Goal: Task Accomplishment & Management: Use online tool/utility

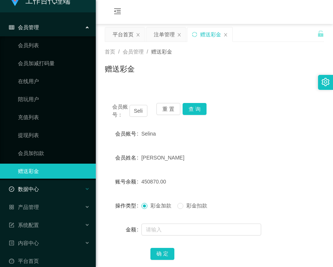
scroll to position [21, 0]
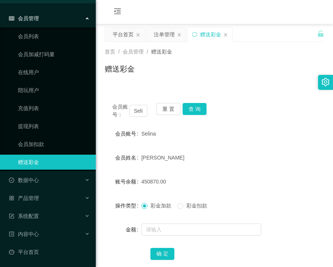
click at [46, 189] on ul "会员管理 会员列表 会员加减打码量 在线用户 陪玩用户 充值列表 提现列表 会员加扣款 赠送彩金 数据中心 产品管理 注单管理 产品列表 产品预设置 开奖记录…" at bounding box center [48, 135] width 96 height 264
click at [42, 196] on div "产品管理" at bounding box center [48, 198] width 96 height 15
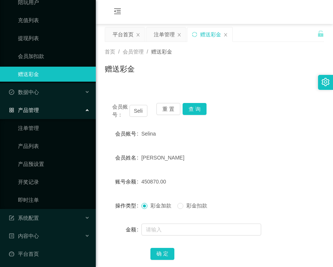
scroll to position [110, 0]
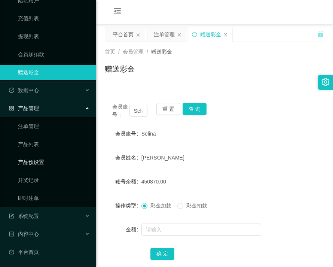
click at [43, 164] on link "产品预设置" at bounding box center [54, 162] width 72 height 15
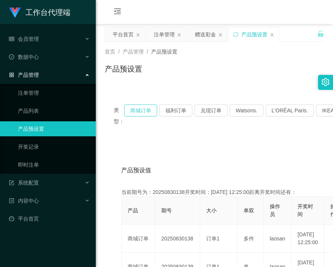
click at [144, 113] on button "商城订单" at bounding box center [140, 110] width 33 height 12
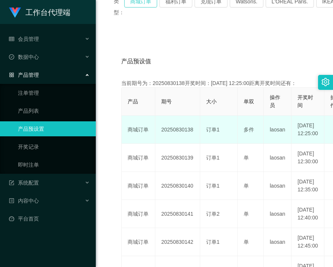
scroll to position [112, 0]
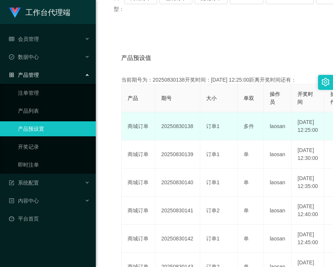
click at [172, 135] on td "20250830138" at bounding box center [177, 126] width 45 height 28
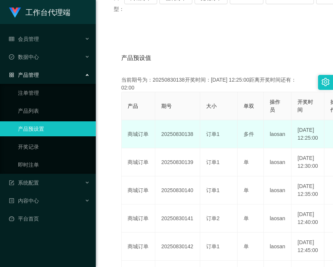
drag, startPoint x: 172, startPoint y: 135, endPoint x: 329, endPoint y: 195, distance: 168.3
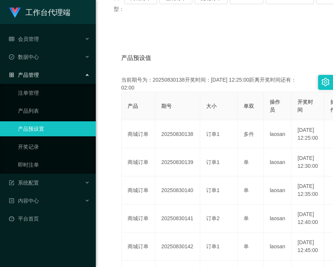
click at [172, 136] on td "20250830138" at bounding box center [177, 134] width 45 height 28
copy td "20250830138"
